Goal: Communication & Community: Answer question/provide support

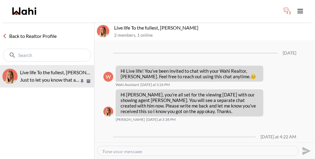
scroll to position [242, 0]
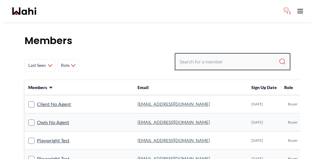
click at [226, 56] on input "Search input" at bounding box center [229, 61] width 99 height 11
paste input "[PERSON_NAME]"
type input "[PERSON_NAME]"
click at [232, 56] on input "Search input" at bounding box center [229, 61] width 99 height 11
paste input "Sourav Singh"
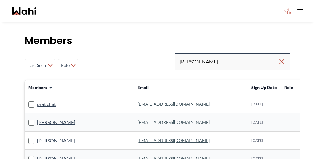
type input "Sourav Singh"
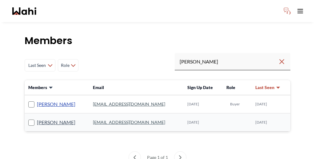
click at [45, 100] on link "Sourav Singh" at bounding box center [56, 104] width 38 height 8
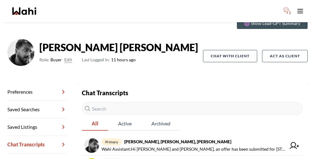
scroll to position [30, 0]
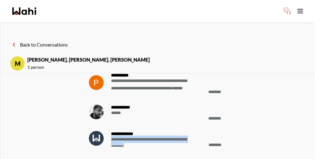
drag, startPoint x: 206, startPoint y: 135, endPoint x: 120, endPoint y: 136, distance: 86.4
click at [120, 136] on div "**********" at bounding box center [166, 138] width 121 height 22
copy span "**********"
click at [31, 41] on button "Back to Conversations" at bounding box center [39, 45] width 58 height 8
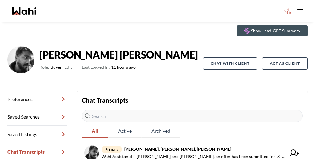
scroll to position [26, 0]
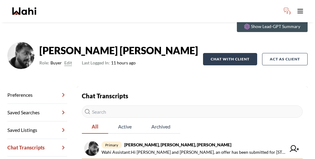
click at [238, 53] on button "Chat with client" at bounding box center [230, 59] width 54 height 12
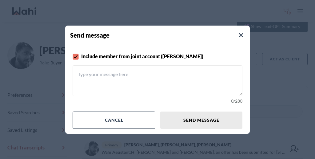
click at [165, 80] on textarea at bounding box center [158, 80] width 170 height 31
paste textarea "Hi Sourav, please use this chat for your upcoming showings"
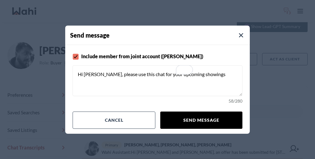
type textarea "Hi Sourav, please use this chat for your upcoming showings"
click at [179, 112] on button "Send message" at bounding box center [201, 119] width 82 height 17
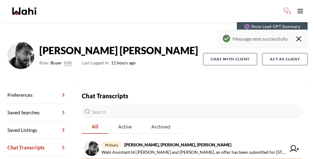
scroll to position [35, 0]
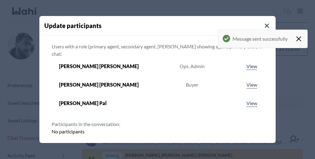
type input "paul sharma"
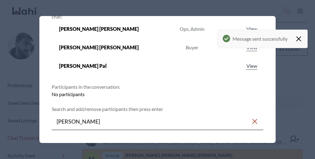
scroll to position [38, 0]
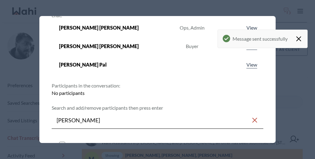
click at [65, 141] on rect at bounding box center [62, 144] width 6 height 6
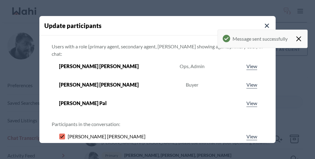
type input "michelle ryck"
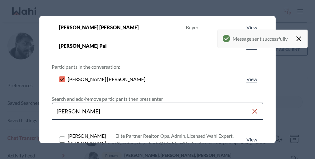
scroll to position [65, 0]
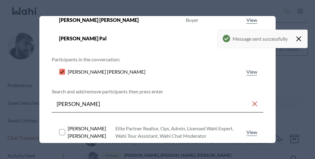
click at [65, 129] on rect at bounding box center [62, 132] width 6 height 6
